Goal: Ask a question

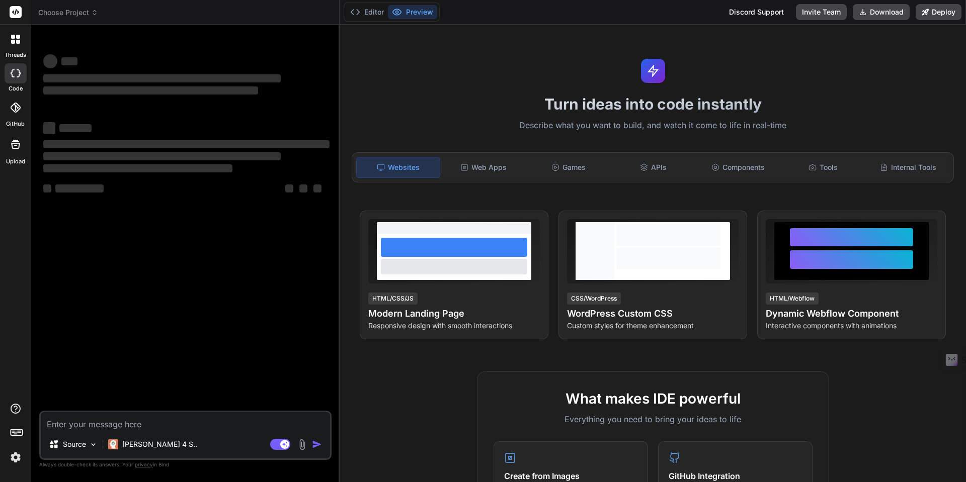
click at [15, 40] on icon at bounding box center [15, 39] width 9 height 9
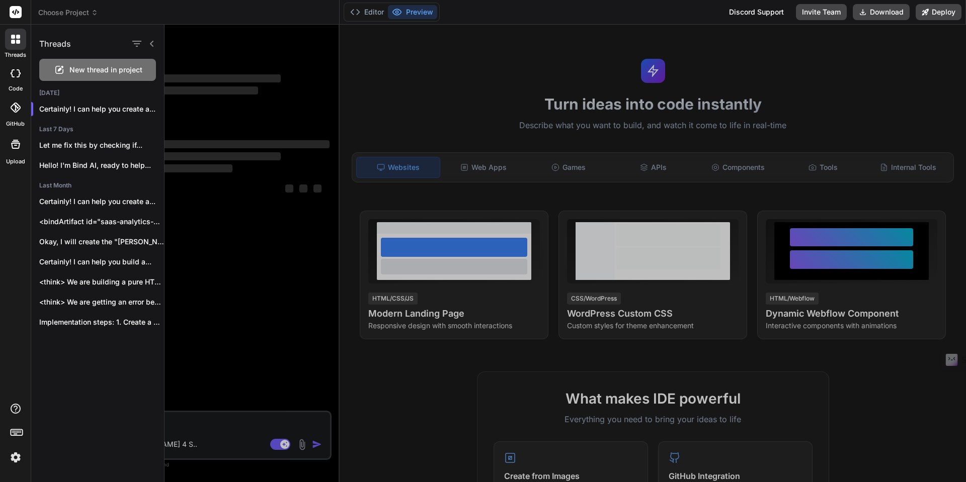
click at [73, 68] on span "New thread in project" at bounding box center [105, 70] width 73 height 10
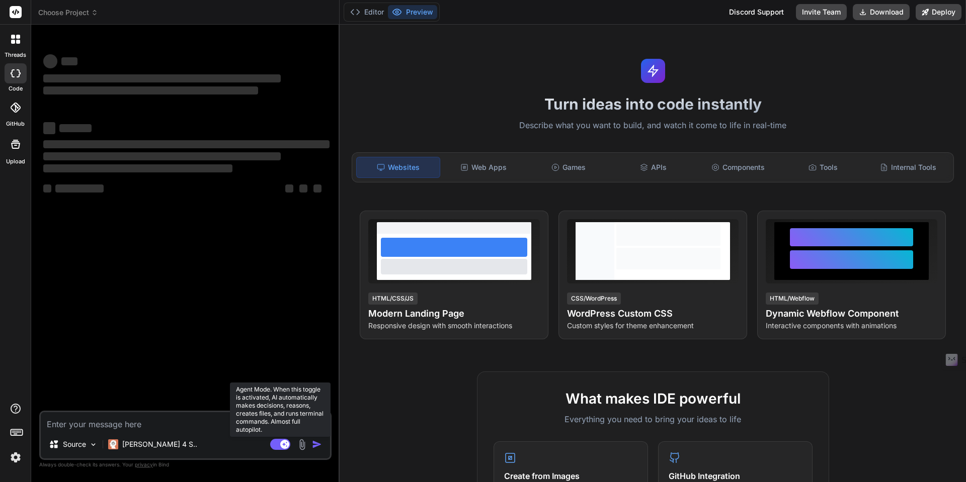
click at [273, 445] on rect at bounding box center [280, 444] width 20 height 11
type textarea "x"
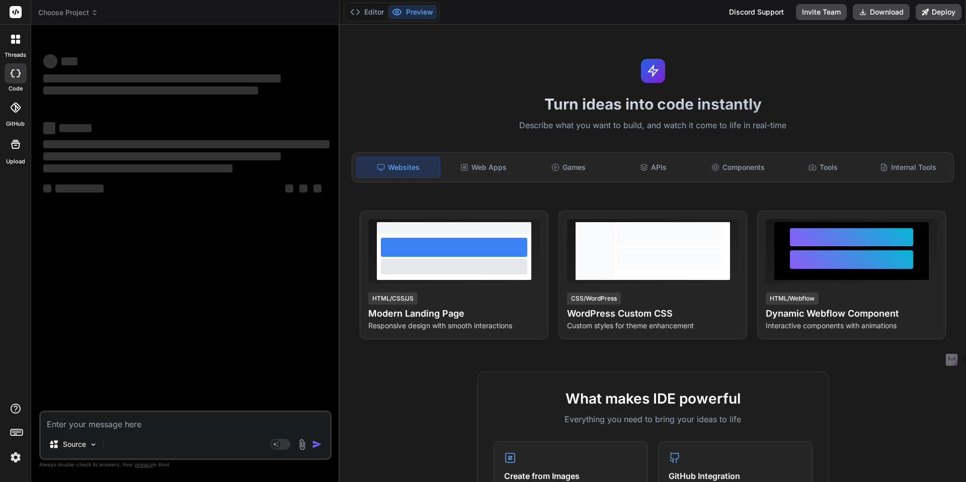
click at [148, 425] on textarea at bounding box center [185, 421] width 289 height 18
type textarea "w"
type textarea "x"
type textarea "wha"
type textarea "x"
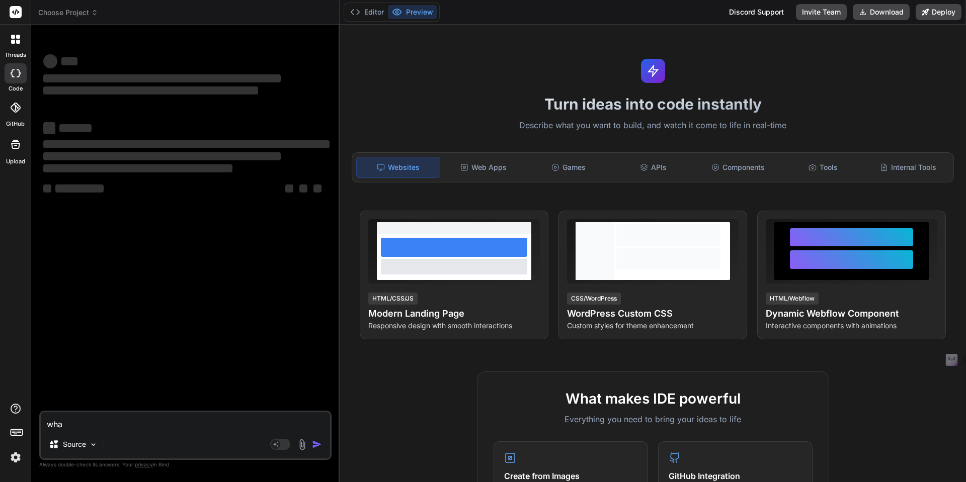
type textarea "what"
type textarea "x"
type textarea "what"
type textarea "x"
type textarea "what wo"
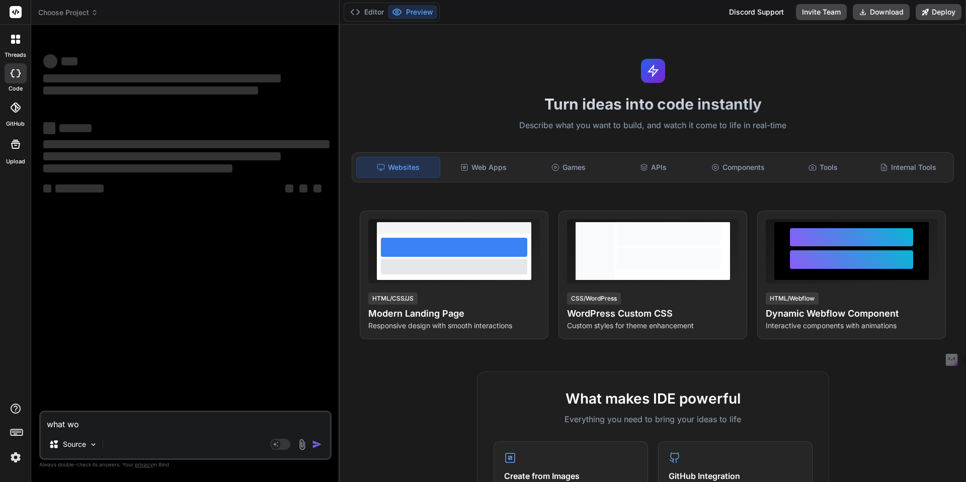
type textarea "x"
type textarea "what wou"
type textarea "x"
type textarea "what woul"
type textarea "x"
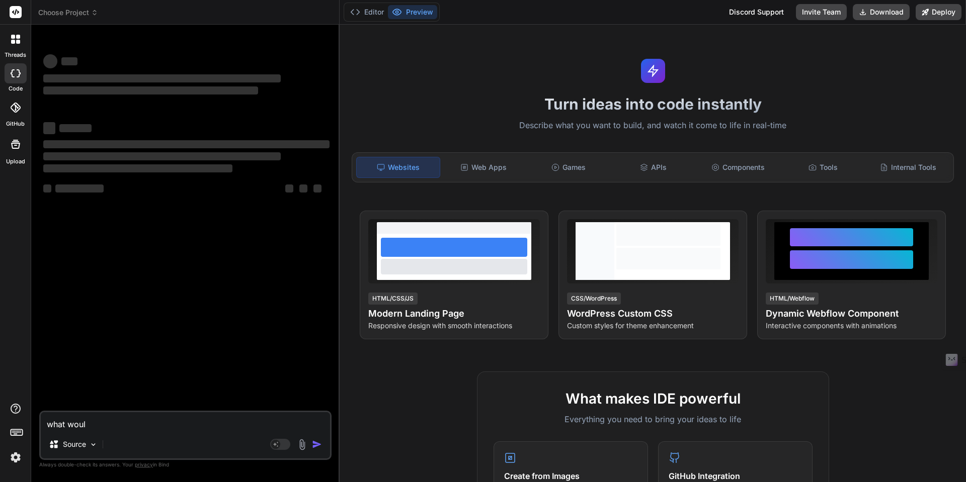
type textarea "what would"
type textarea "x"
type textarea "what would"
type textarea "x"
type textarea "what would b"
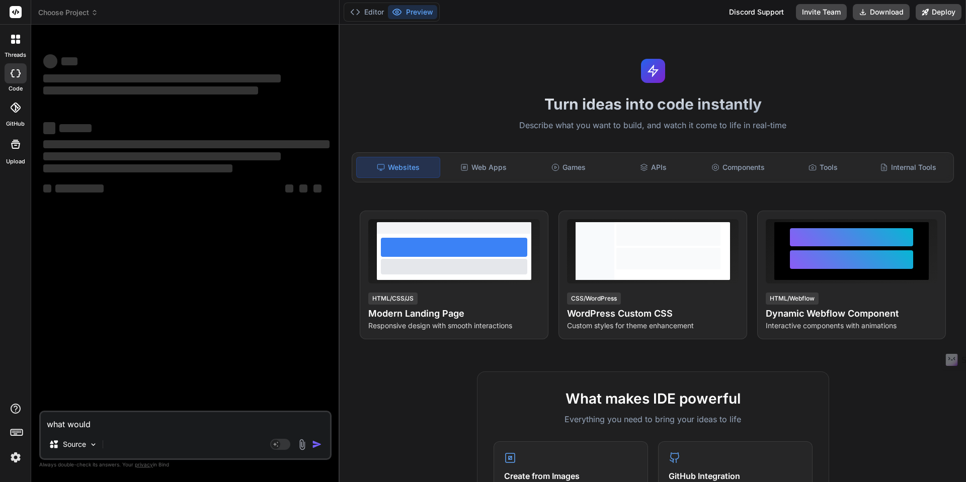
type textarea "x"
type textarea "what would be"
type textarea "x"
type textarea "what would be"
type textarea "x"
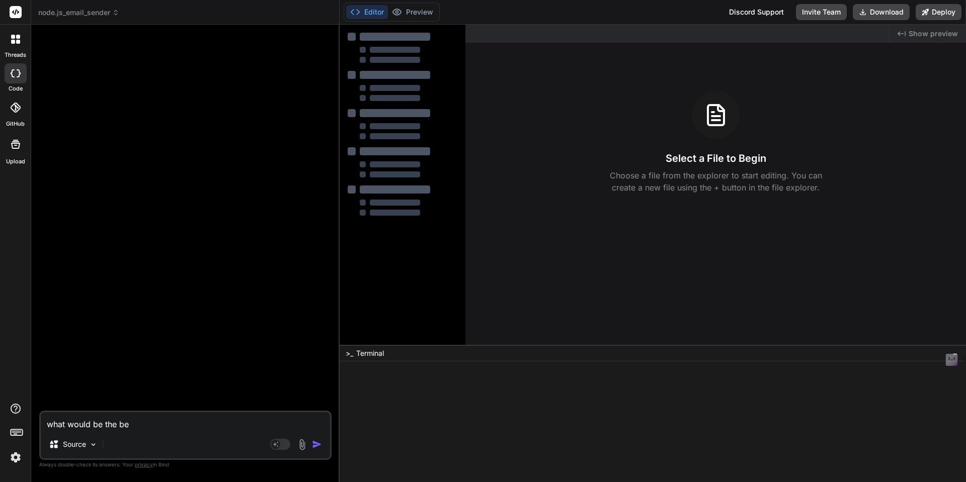
type textarea "what would be the bes"
type textarea "x"
type textarea "what would be the best"
type textarea "x"
type textarea "what would be the best"
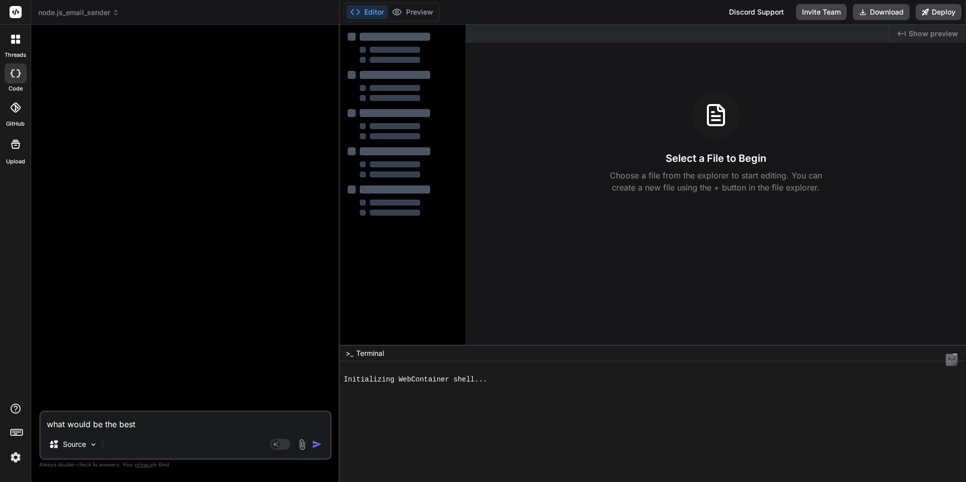
type textarea "x"
type textarea "what would be the best w"
type textarea "x"
type textarea "what would be the best wa"
type textarea "x"
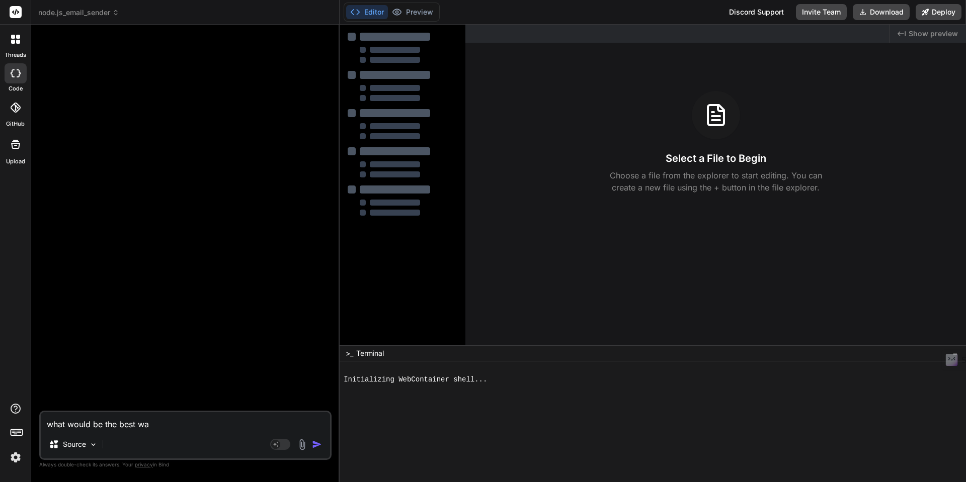
type textarea "what would be the best way"
type textarea "x"
type textarea "what would be the best way"
type textarea "x"
type textarea "what would be the best way t"
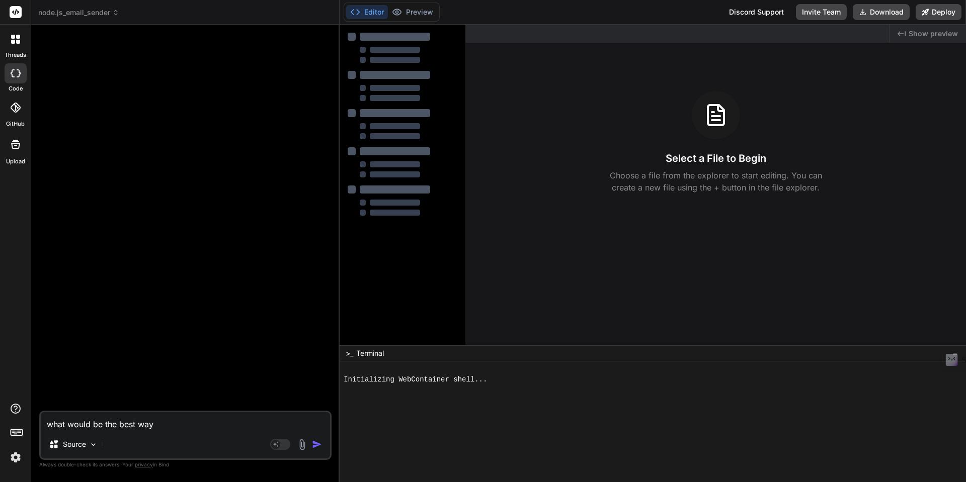
type textarea "x"
type textarea "what would be the best way to"
type textarea "x"
type textarea "what would be the best way to"
type textarea "x"
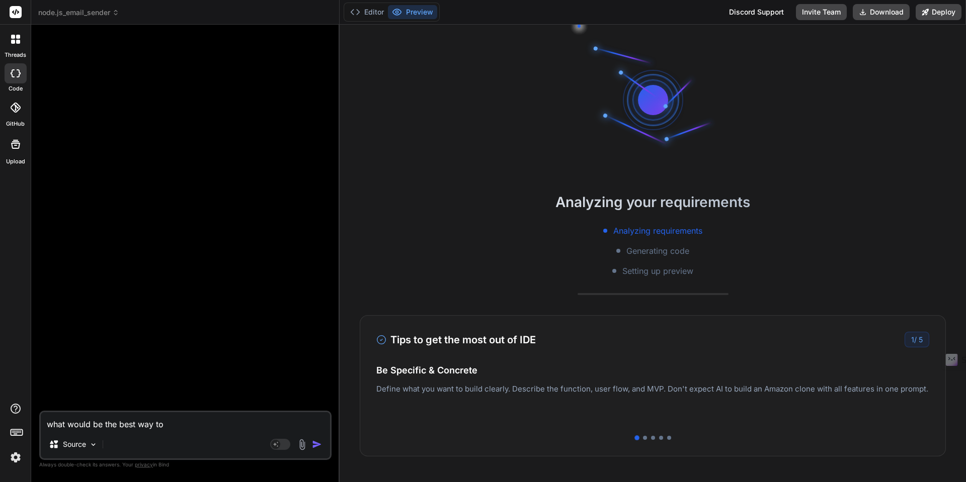
type textarea "what would be the best way to"
click at [12, 40] on icon at bounding box center [13, 42] width 4 height 4
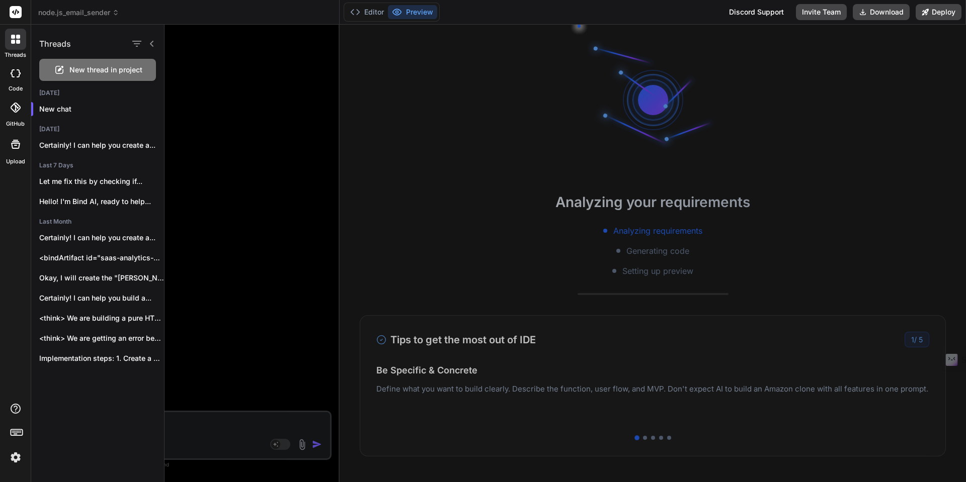
click at [89, 70] on span "New thread in project" at bounding box center [105, 70] width 73 height 10
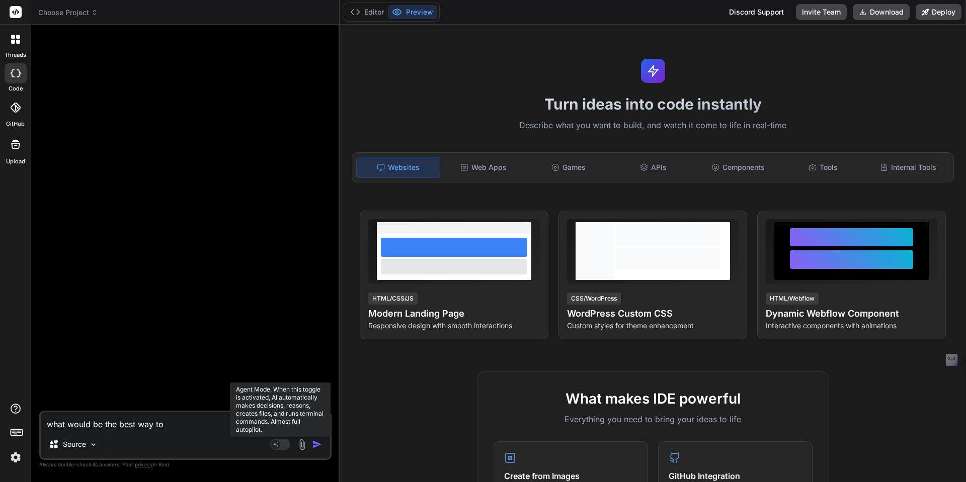
click at [276, 447] on rect at bounding box center [275, 444] width 9 height 9
click at [278, 446] on rect at bounding box center [280, 444] width 20 height 11
type textarea "x"
click at [111, 425] on textarea "what would be the best way to" at bounding box center [185, 421] width 289 height 18
click at [163, 426] on textarea "what would be the best way to" at bounding box center [185, 421] width 289 height 18
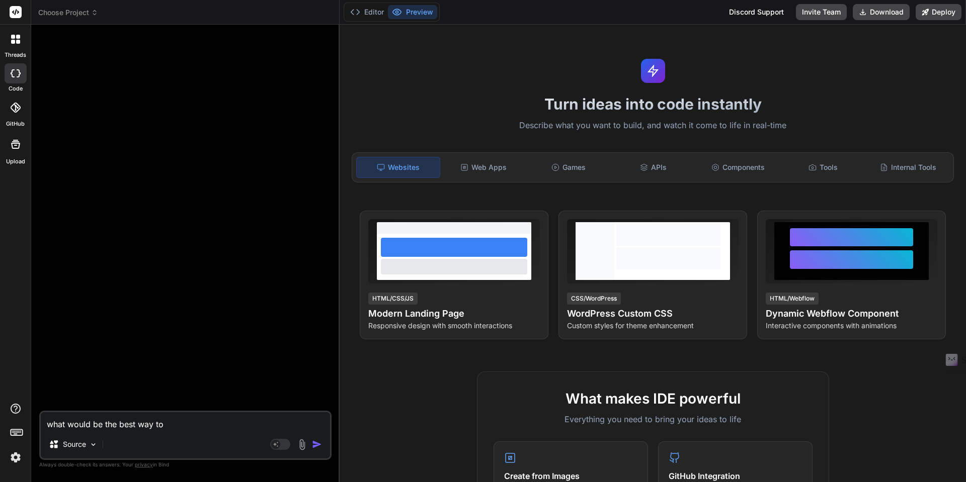
type textarea "what would be the best way to"
type textarea "x"
type textarea "what would be the best way to s"
type textarea "x"
type textarea "what would be the best way to se"
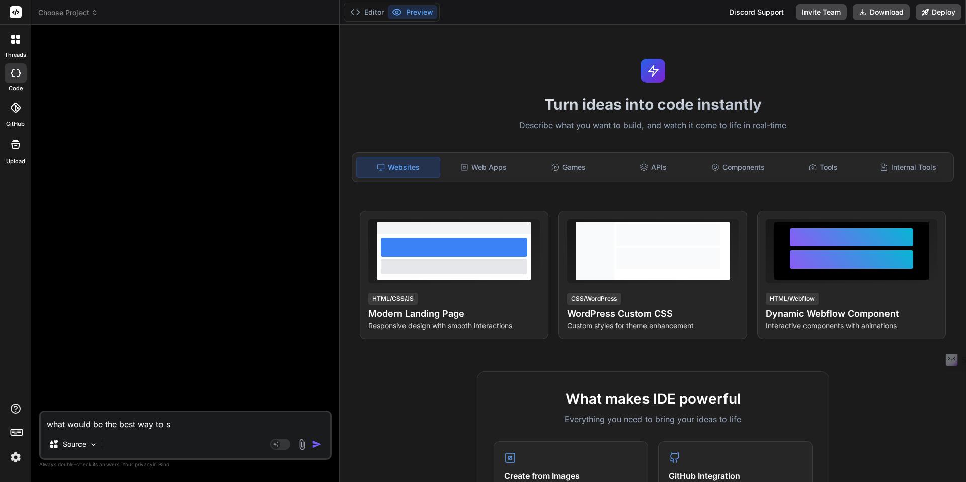
type textarea "x"
type textarea "what would be the best way to sen"
type textarea "x"
type textarea "what would be the best way to send"
type textarea "x"
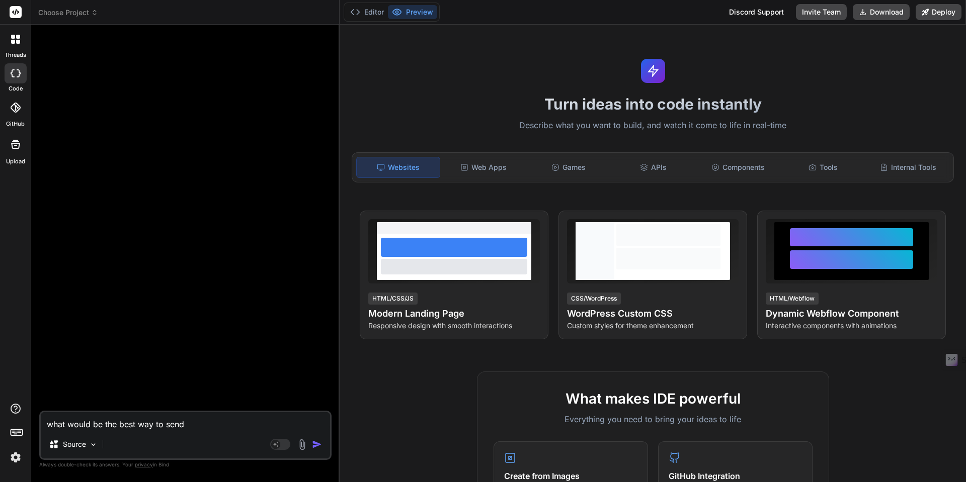
type textarea "what would be the best way to sen"
type textarea "x"
type textarea "what would be the best way to se"
type textarea "x"
type textarea "what would be the best way to s"
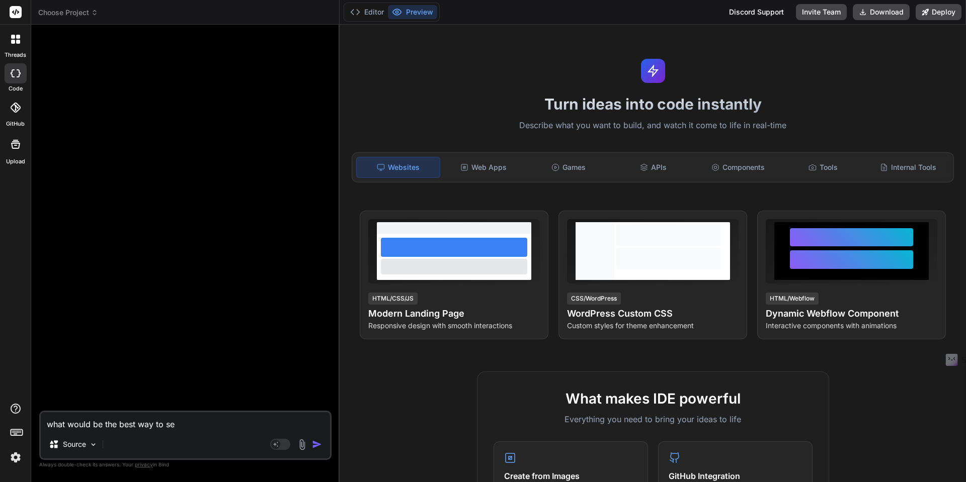
type textarea "x"
type textarea "what would be the best way to"
type textarea "x"
type textarea "what would be the best way to u"
type textarea "x"
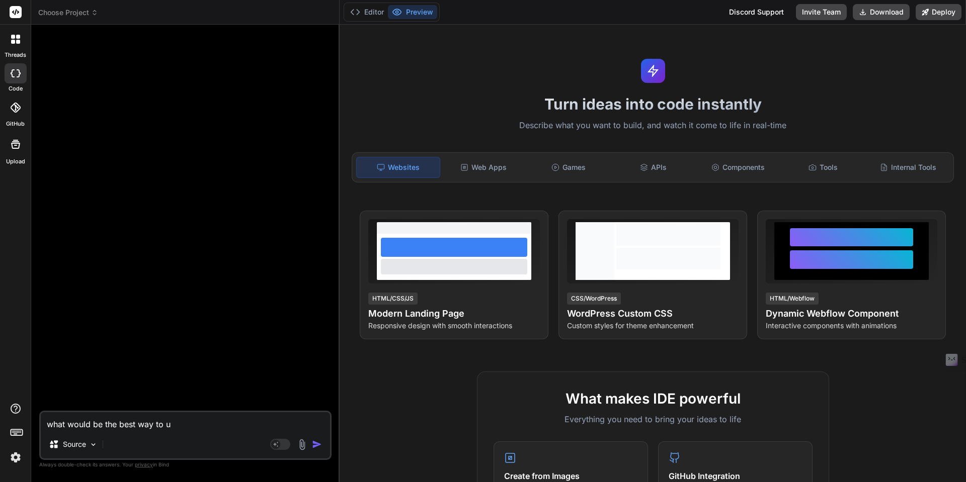
type textarea "what would be the best way to up"
type textarea "x"
type textarea "what would be the best way to upd"
type textarea "x"
type textarea "what would be the best way to upda"
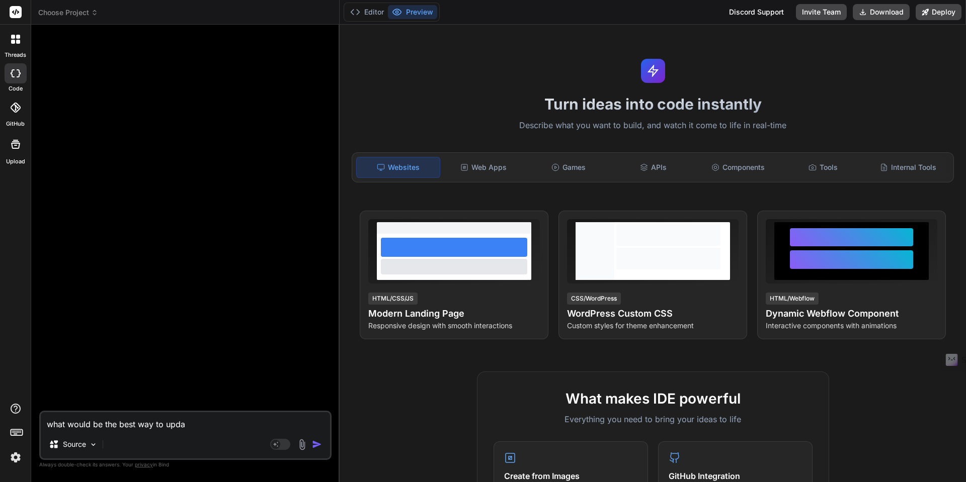
type textarea "x"
type textarea "what would be the best way to updat"
type textarea "x"
type textarea "what would be the best way to update"
type textarea "x"
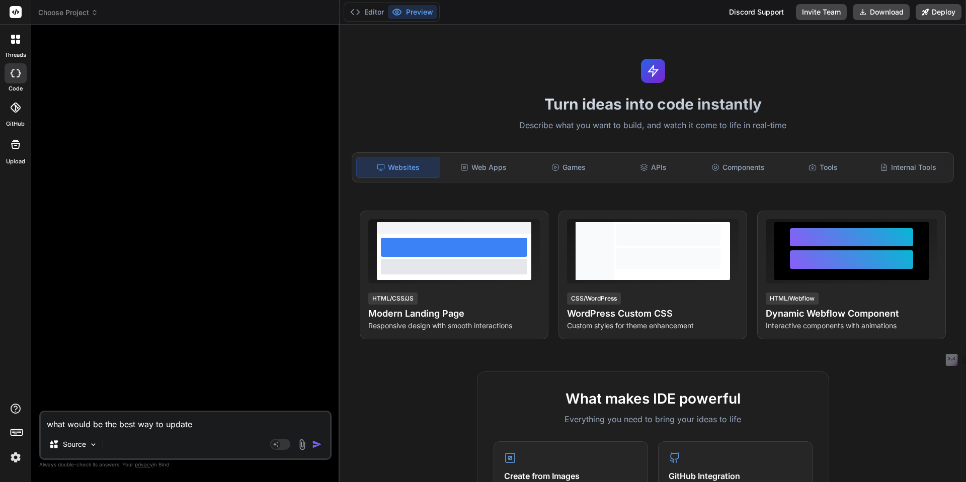
type textarea "what would be the best way to update"
type textarea "x"
type textarea "what would be the best way to update a"
type textarea "x"
type textarea "what would be the best way to update a"
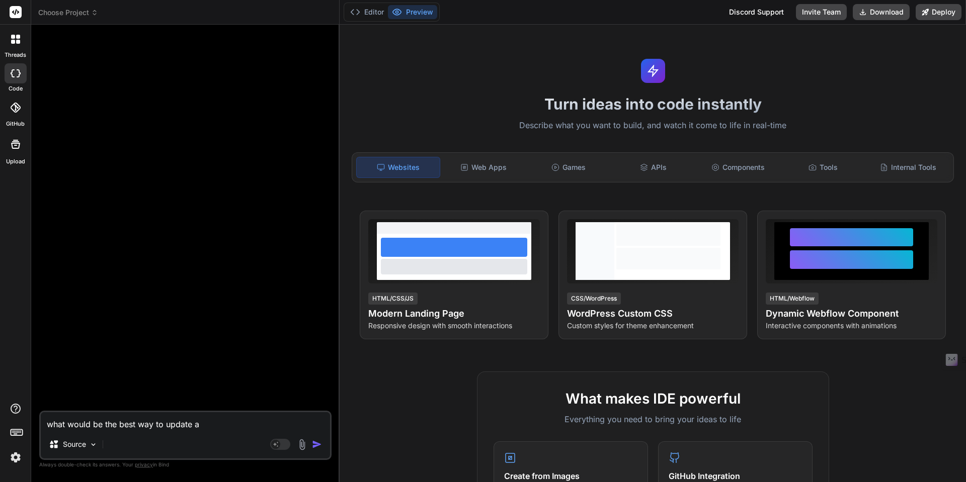
type textarea "x"
type textarea "what would be the best way to update a"
type textarea "x"
type textarea "what would be the best way to update"
type textarea "x"
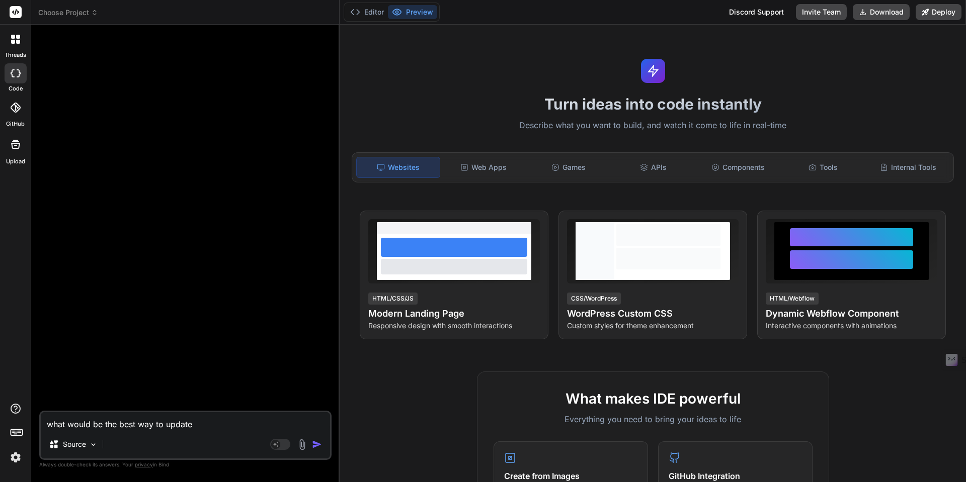
type textarea "what would be the best way to update c"
type textarea "x"
type textarea "what would be the best way to update cr"
type textarea "x"
type textarea "what would be the best way to update cre"
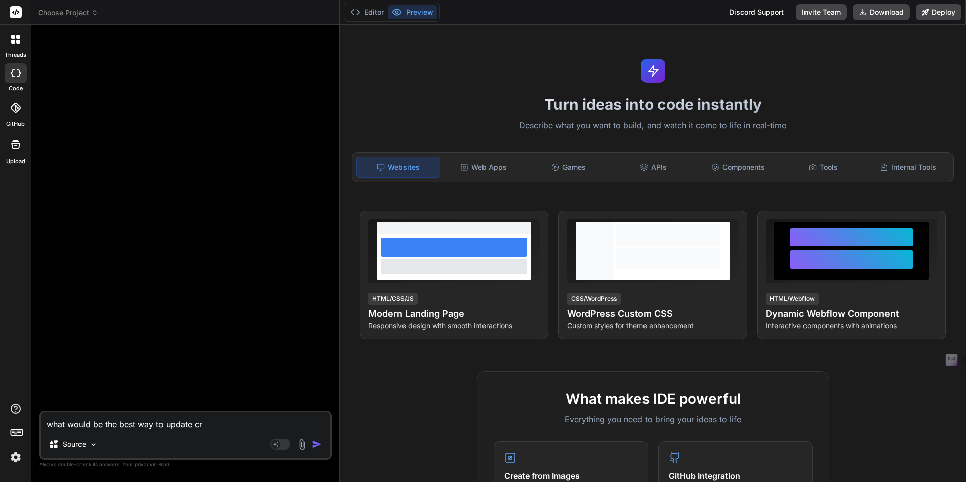
type textarea "x"
type textarea "what would be the best way to update crea"
type textarea "x"
type textarea "what would be the best way to update creat"
type textarea "x"
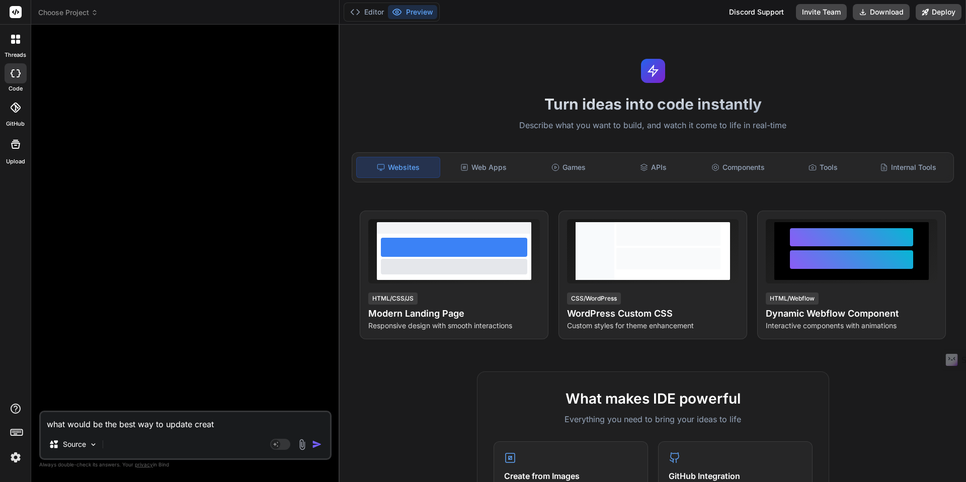
type textarea "what would be the best way to update create"
type textarea "x"
type textarea "what would be the best way to update creat"
type textarea "x"
type textarea "what would be the best way to update crea"
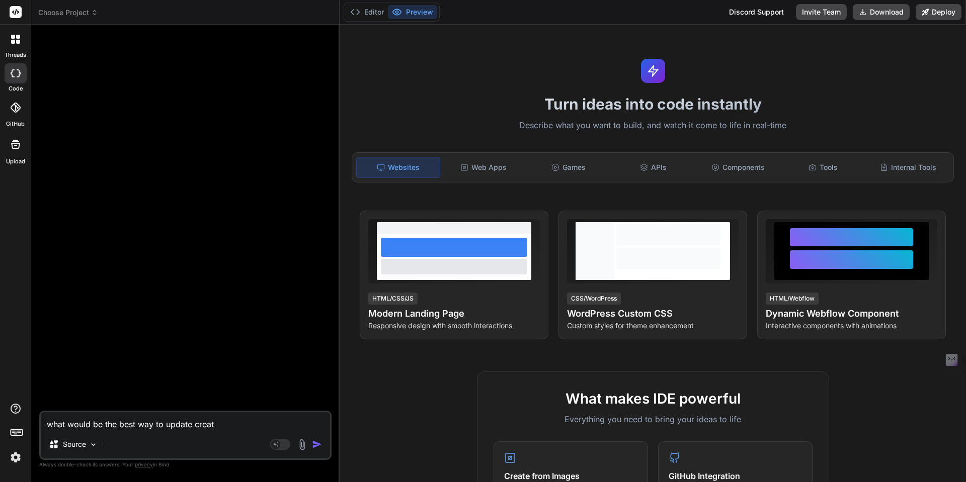
type textarea "x"
type textarea "what would be the best way to update cre"
type textarea "x"
type textarea "what would be the best way to update cr"
type textarea "x"
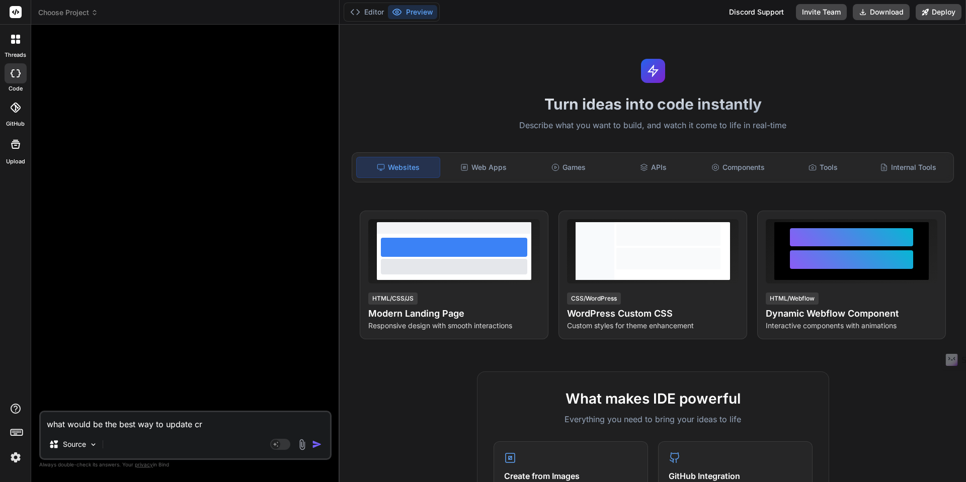
type textarea "what would be the best way to update c"
type textarea "x"
type textarea "what would be the best way to update"
type textarea "x"
type textarea "what would be the best way to update"
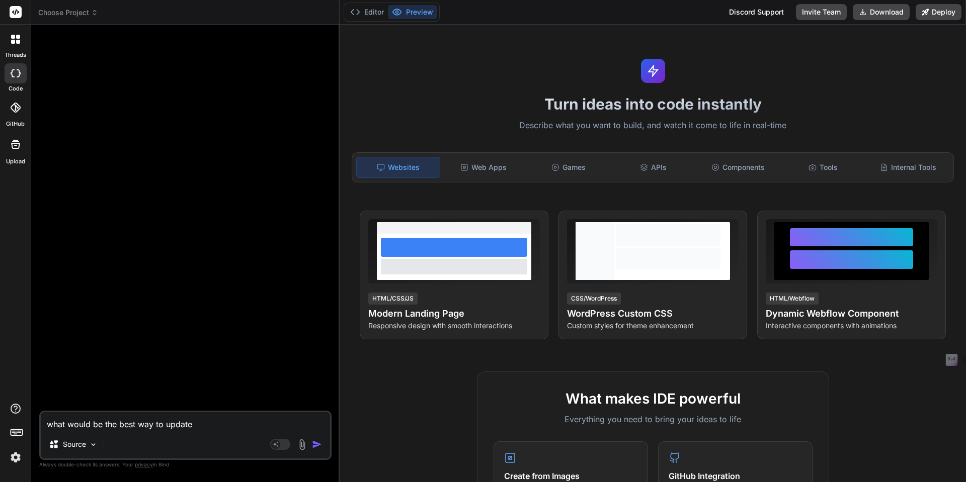
type textarea "x"
type textarea "what would be the best way to updat"
type textarea "x"
type textarea "what would be the best way to upda"
type textarea "x"
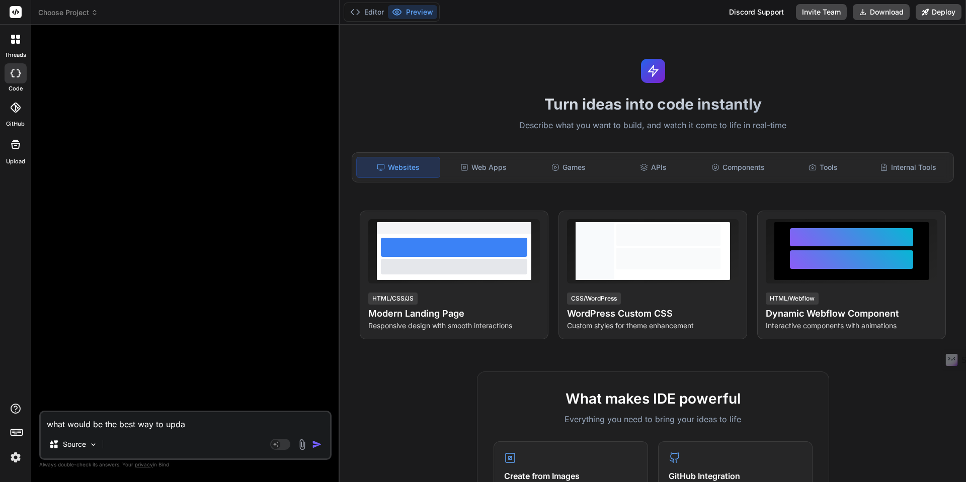
type textarea "what would be the best way to upd"
type textarea "x"
type textarea "what would be the best way to up"
type textarea "x"
type textarea "what would be the best way to u"
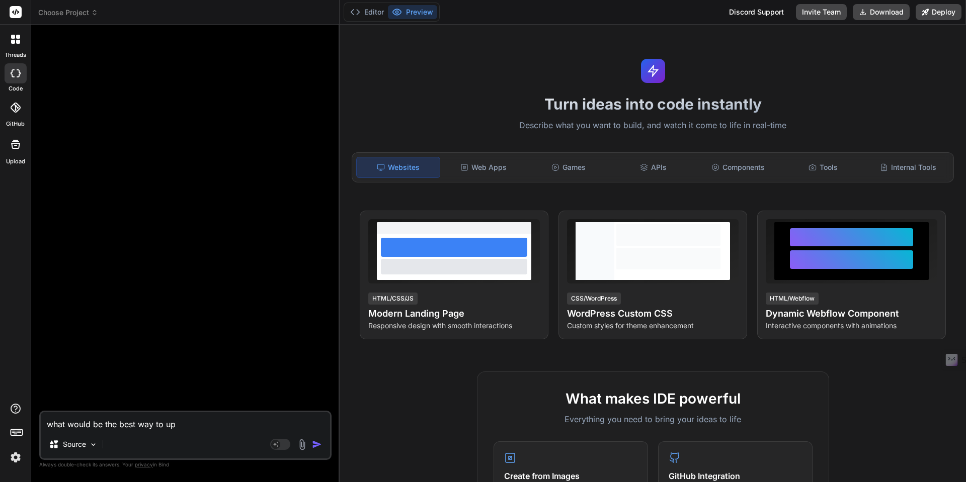
type textarea "x"
type textarea "what would be the best way to"
type textarea "x"
type textarea "what would be the best way to"
type textarea "x"
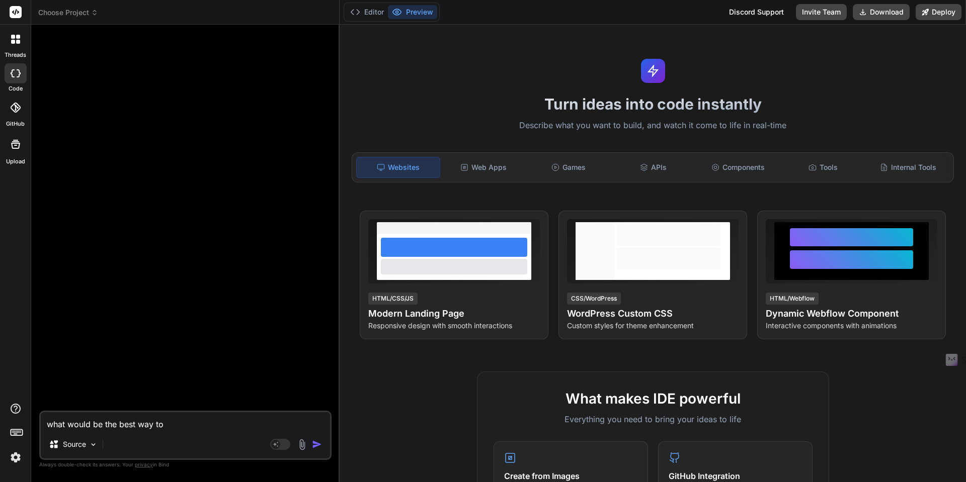
type textarea "what would be the best way t"
type textarea "x"
type textarea "what would be the best way"
type textarea "x"
type textarea "what would be the best way"
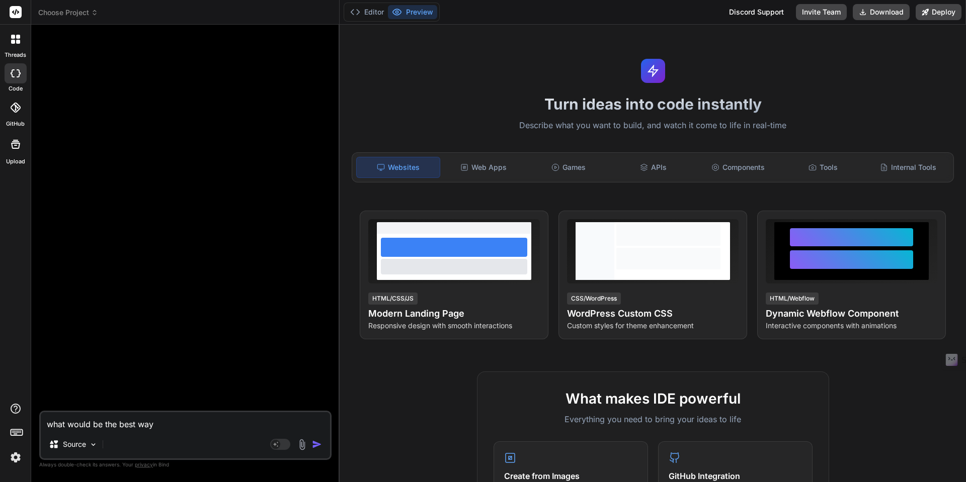
type textarea "x"
type textarea "what would be the best wa"
type textarea "x"
type textarea "what would be the best w"
type textarea "x"
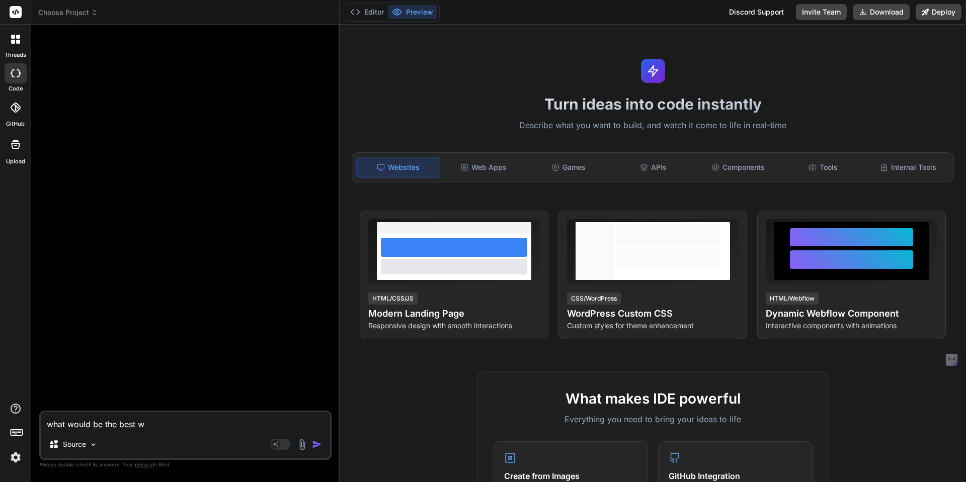
type textarea "what would be the best"
type textarea "x"
type textarea "what would be the best"
type textarea "x"
type textarea "what would be the bes"
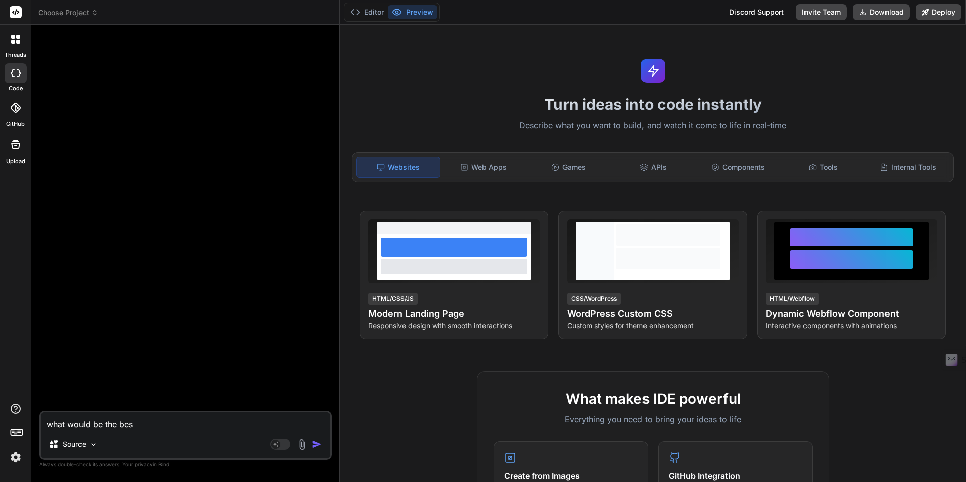
type textarea "x"
type textarea "what would be the be"
type textarea "x"
type textarea "what would be the b"
type textarea "x"
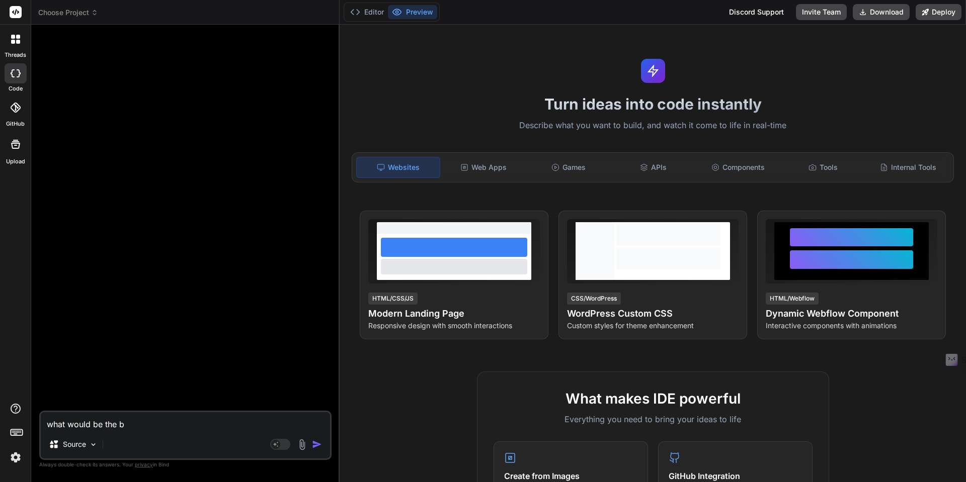
type textarea "what would be the"
type textarea "x"
type textarea "what would be the"
type textarea "x"
type textarea "what would be th"
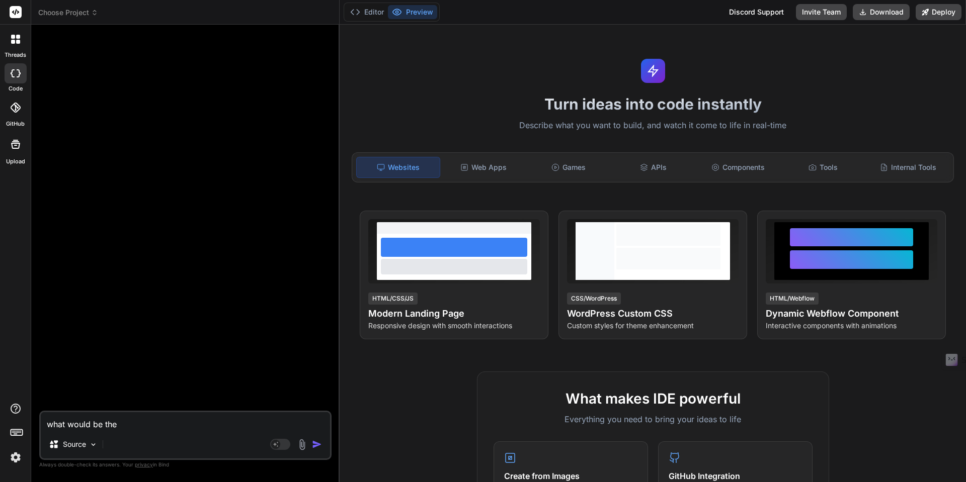
type textarea "x"
type textarea "what would be t"
type textarea "x"
type textarea "what would be"
type textarea "x"
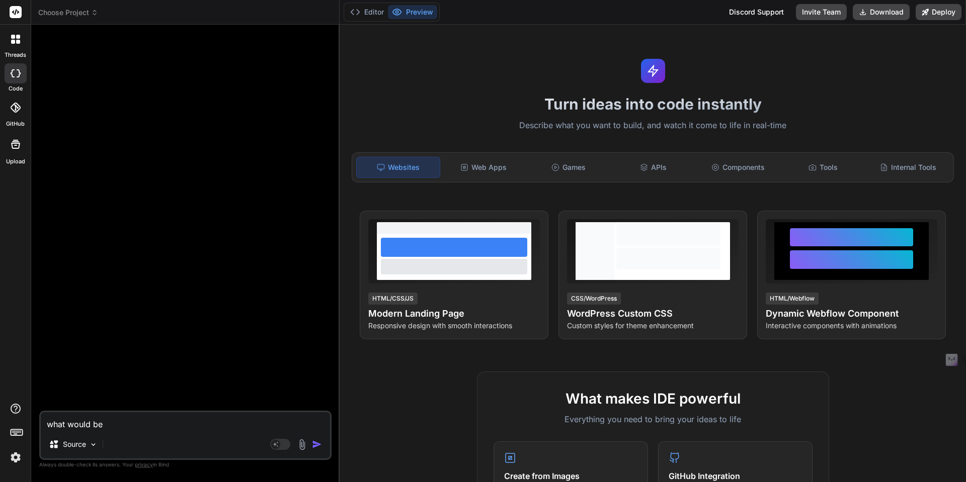
type textarea "what would be"
type textarea "x"
type textarea "what would b"
type textarea "x"
type textarea "what would"
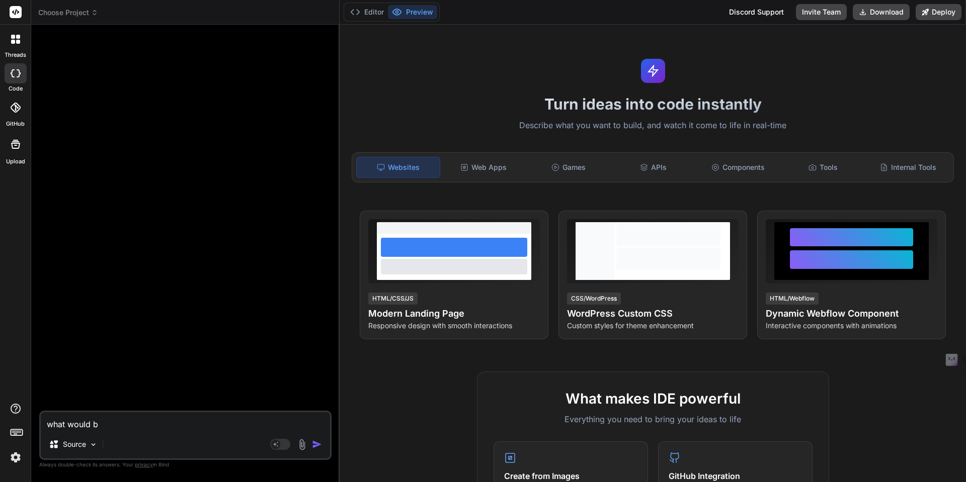
type textarea "x"
type textarea "what would"
type textarea "x"
type textarea "what woul"
type textarea "x"
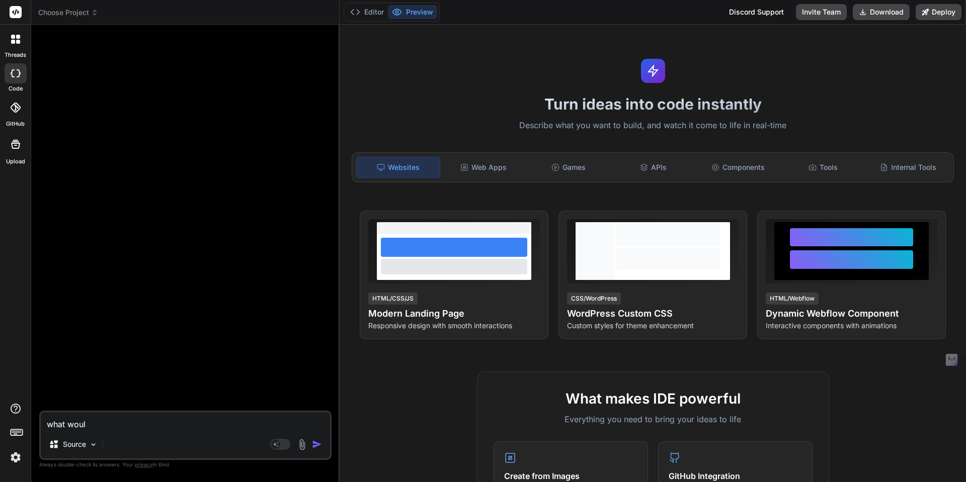
type textarea "what wou"
type textarea "x"
type textarea "what wo"
type textarea "x"
type textarea "what w"
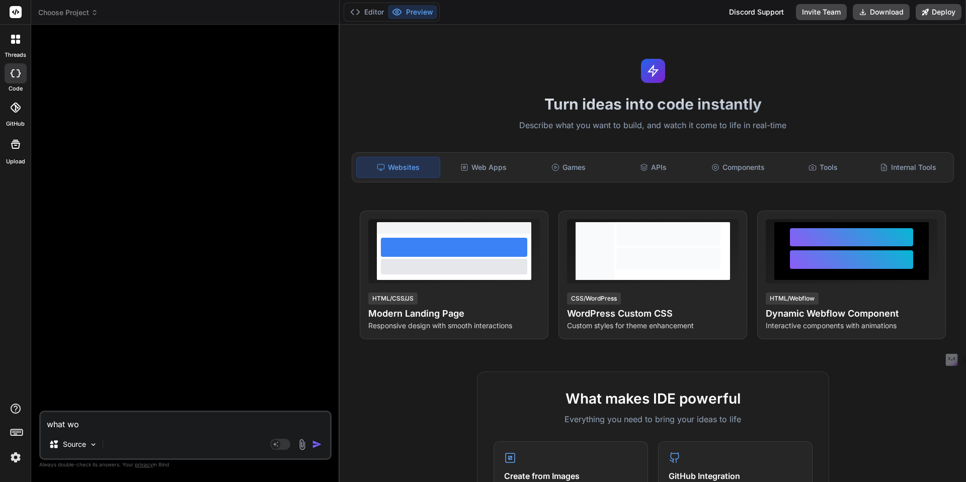
type textarea "x"
type textarea "what"
type textarea "x"
type textarea "what"
type textarea "x"
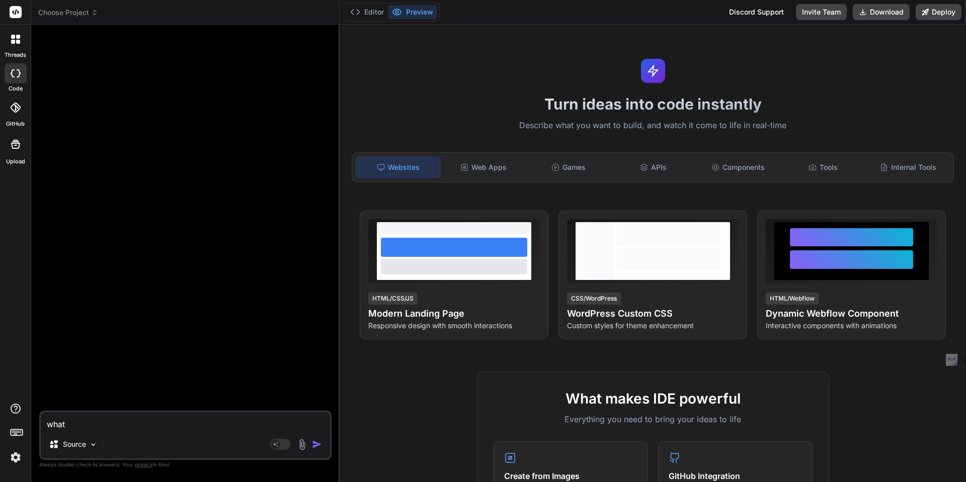
type textarea "wha"
type textarea "x"
type textarea "wh"
type textarea "x"
type textarea "w"
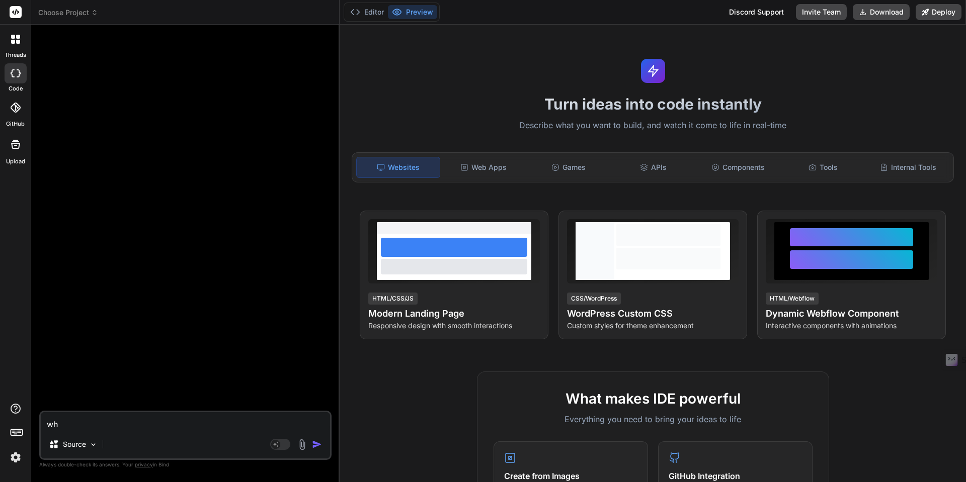
type textarea "x"
click at [72, 421] on textarea at bounding box center [185, 421] width 289 height 18
type textarea "h"
type textarea "x"
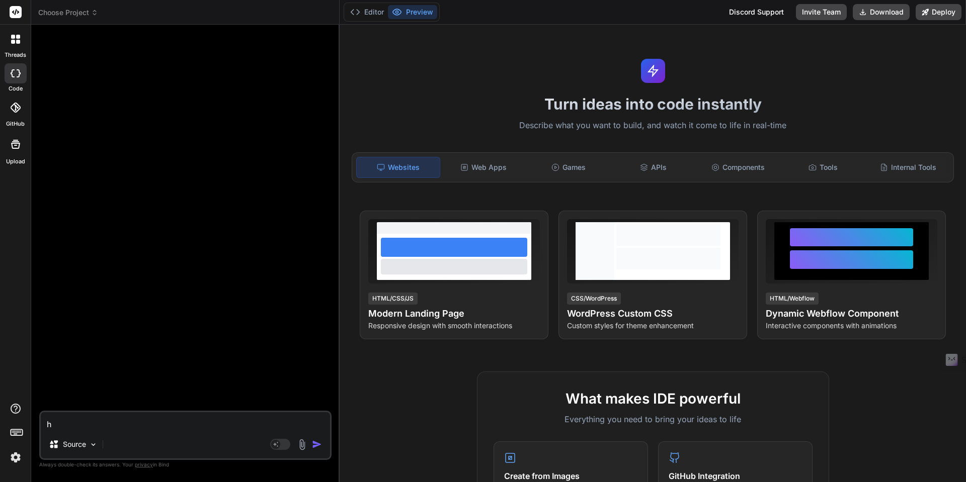
type textarea "ho"
type textarea "x"
type textarea "how"
type textarea "x"
type textarea "how"
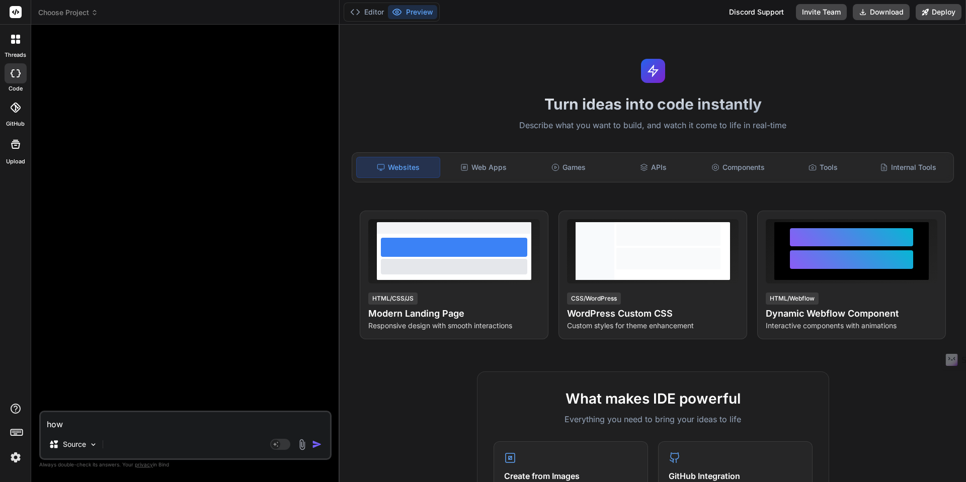
type textarea "x"
type textarea "how a"
type textarea "x"
type textarea "how ar"
type textarea "x"
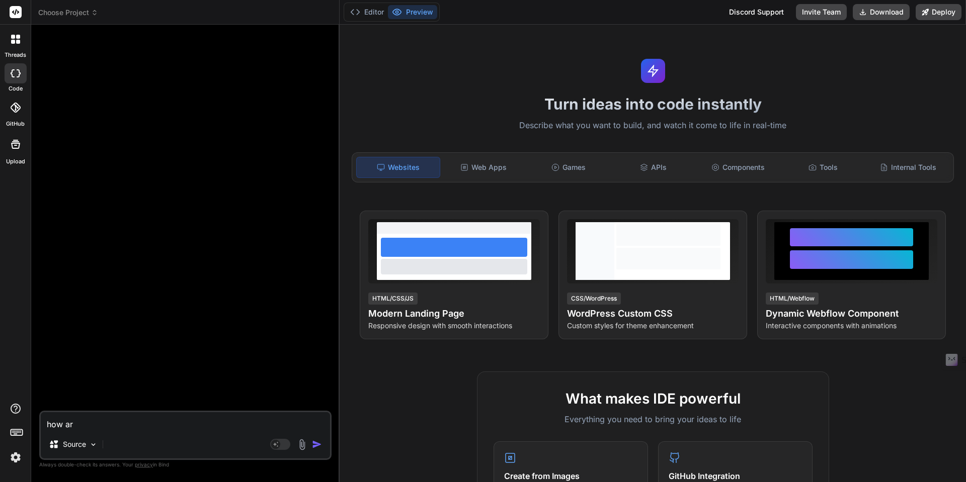
type textarea "how are"
type textarea "x"
type textarea "how are"
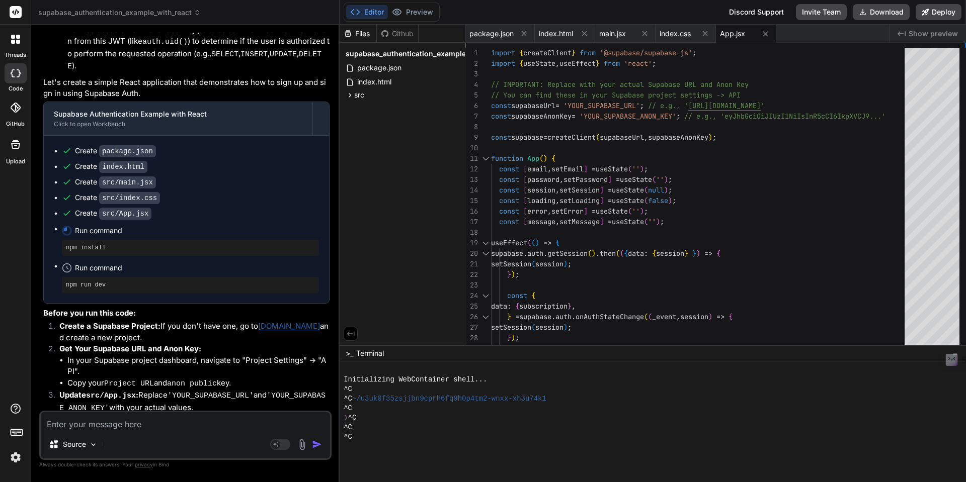
scroll to position [549, 0]
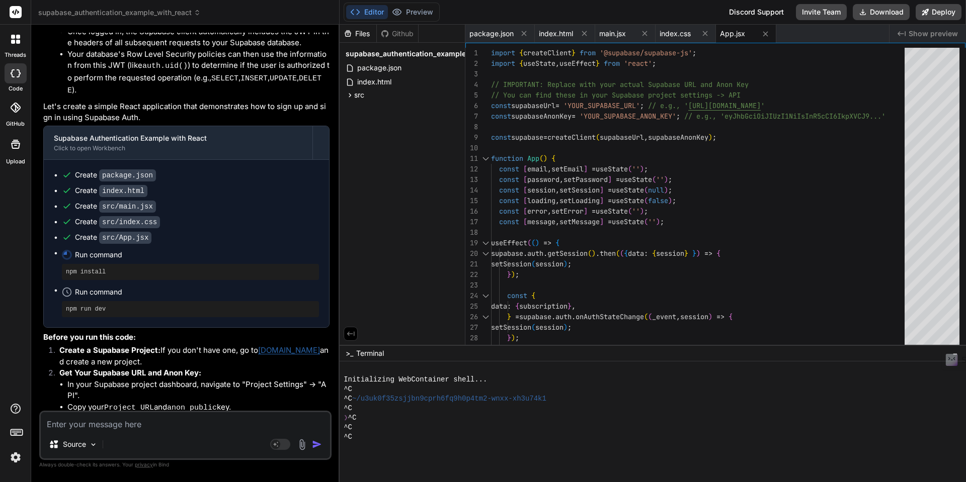
click at [138, 425] on textarea at bounding box center [185, 421] width 289 height 18
click at [138, 426] on textarea at bounding box center [185, 421] width 289 height 18
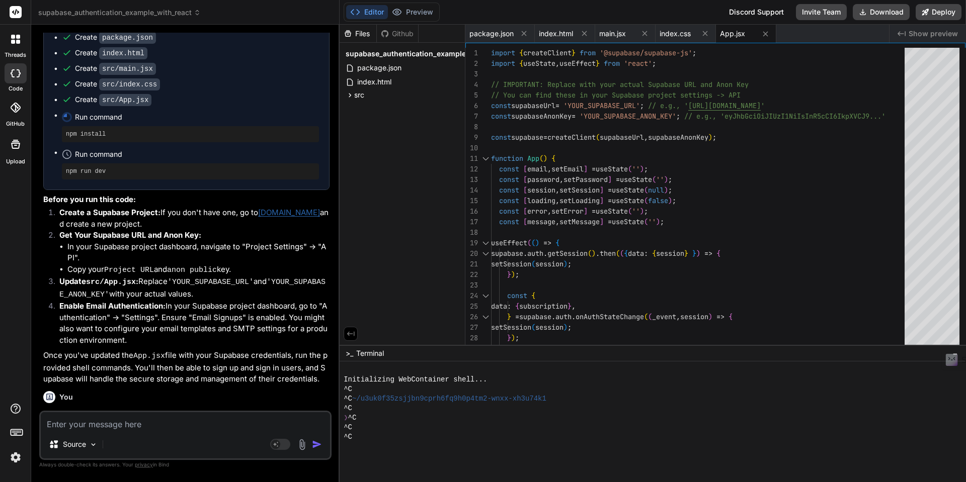
scroll to position [632, 0]
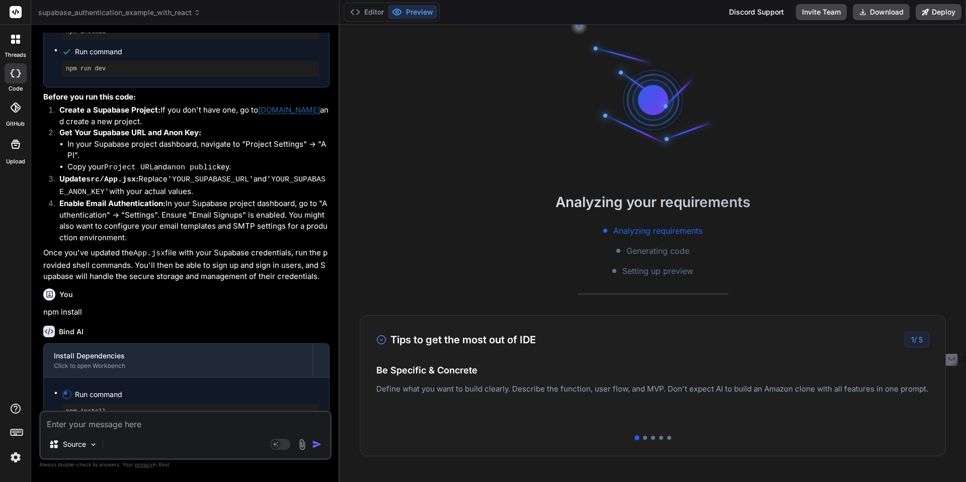
scroll to position [793, 0]
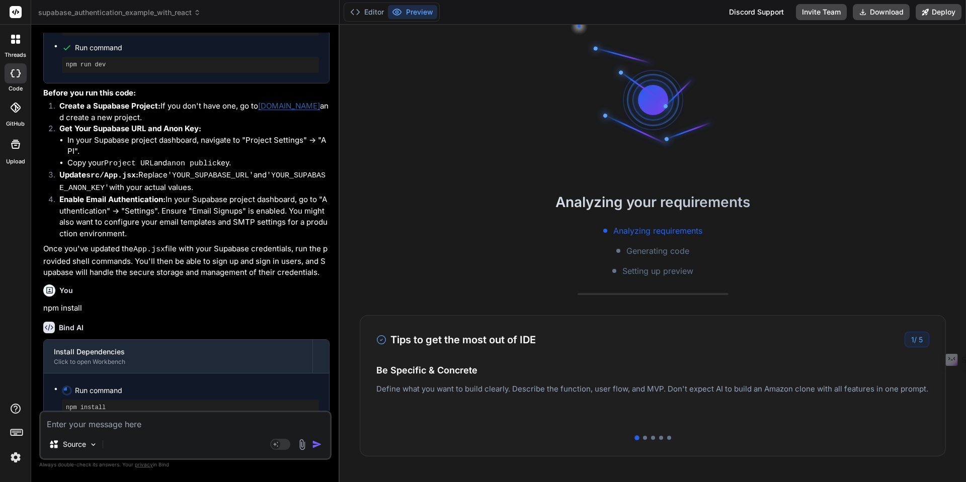
click at [116, 428] on textarea at bounding box center [185, 421] width 289 height 18
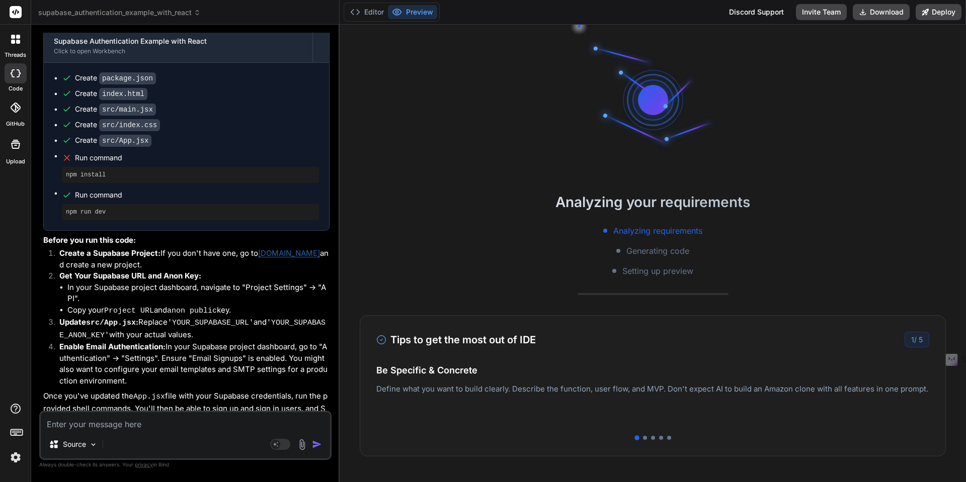
scroll to position [940, 0]
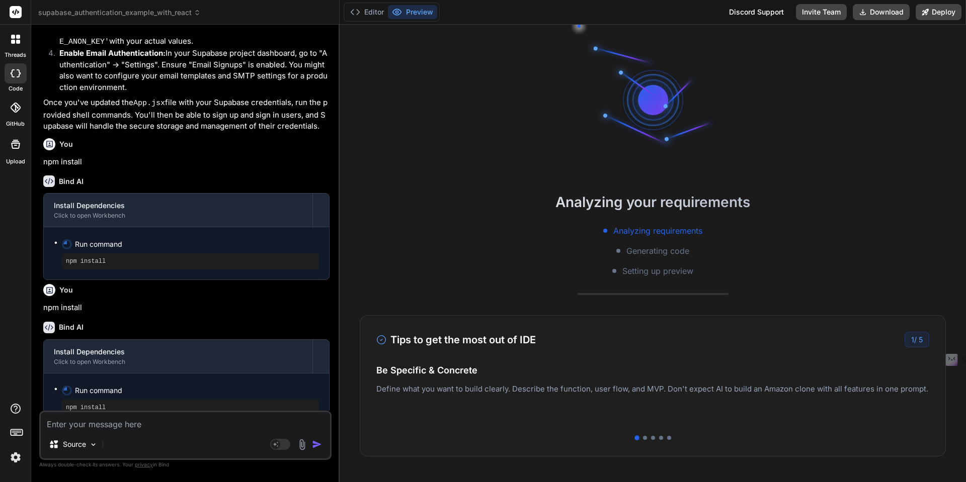
click at [109, 426] on textarea at bounding box center [185, 421] width 289 height 18
click at [283, 443] on rect at bounding box center [280, 444] width 20 height 11
click at [316, 444] on img "button" at bounding box center [317, 445] width 10 height 10
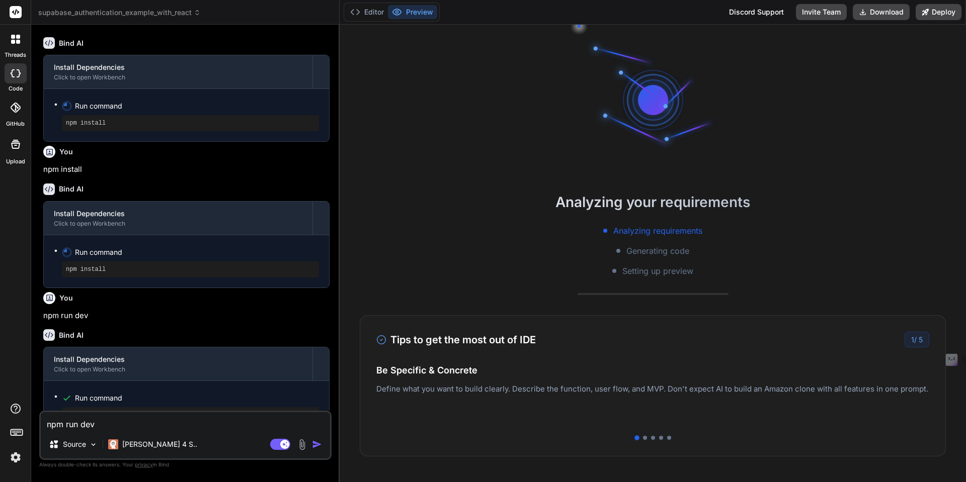
scroll to position [1085, 0]
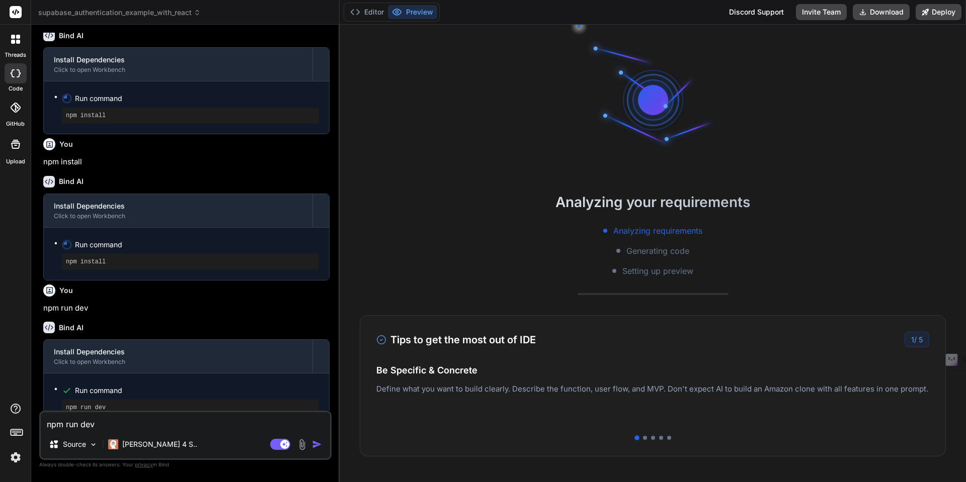
click at [143, 425] on textarea "npm run dev" at bounding box center [185, 421] width 289 height 18
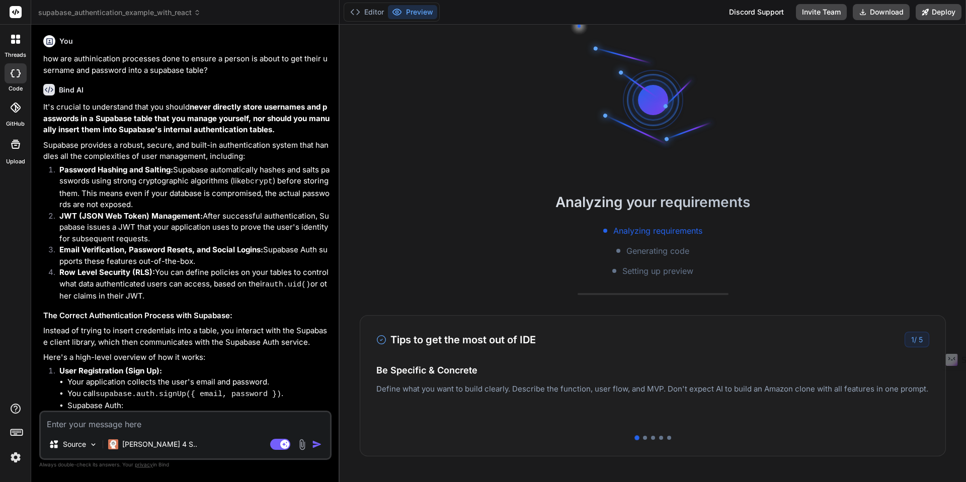
scroll to position [0, 0]
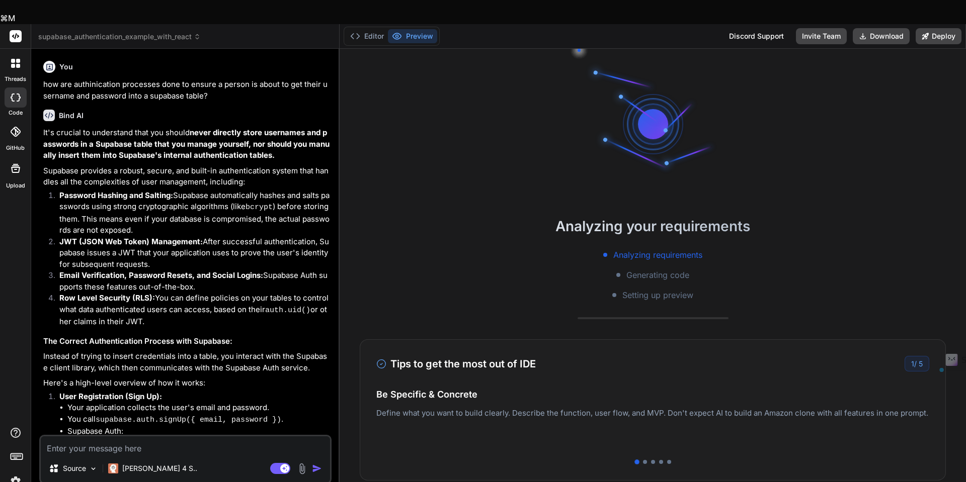
drag, startPoint x: 60, startPoint y: 172, endPoint x: 153, endPoint y: 293, distance: 152.8
click at [153, 293] on ol "Password Hashing and Salting: Supabase automatically hashes and salts passwords…" at bounding box center [186, 259] width 286 height 138
copy ol "Password Hashing and Salting: Supabase automatically hashes and salts passwords…"
